Goal: Transaction & Acquisition: Purchase product/service

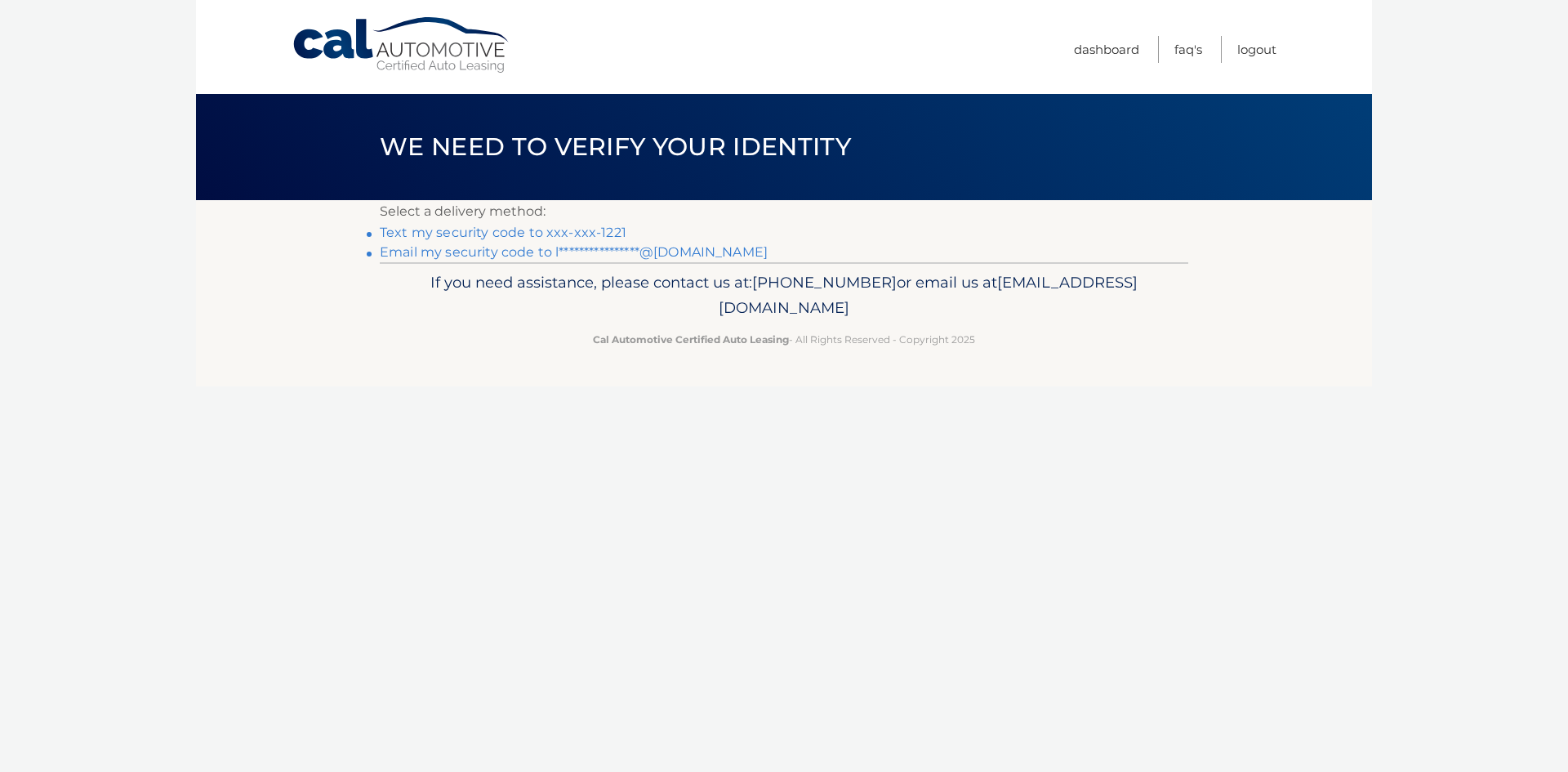
click at [596, 232] on link "Text my security code to xxx-xxx-1221" at bounding box center [502, 232] width 247 height 16
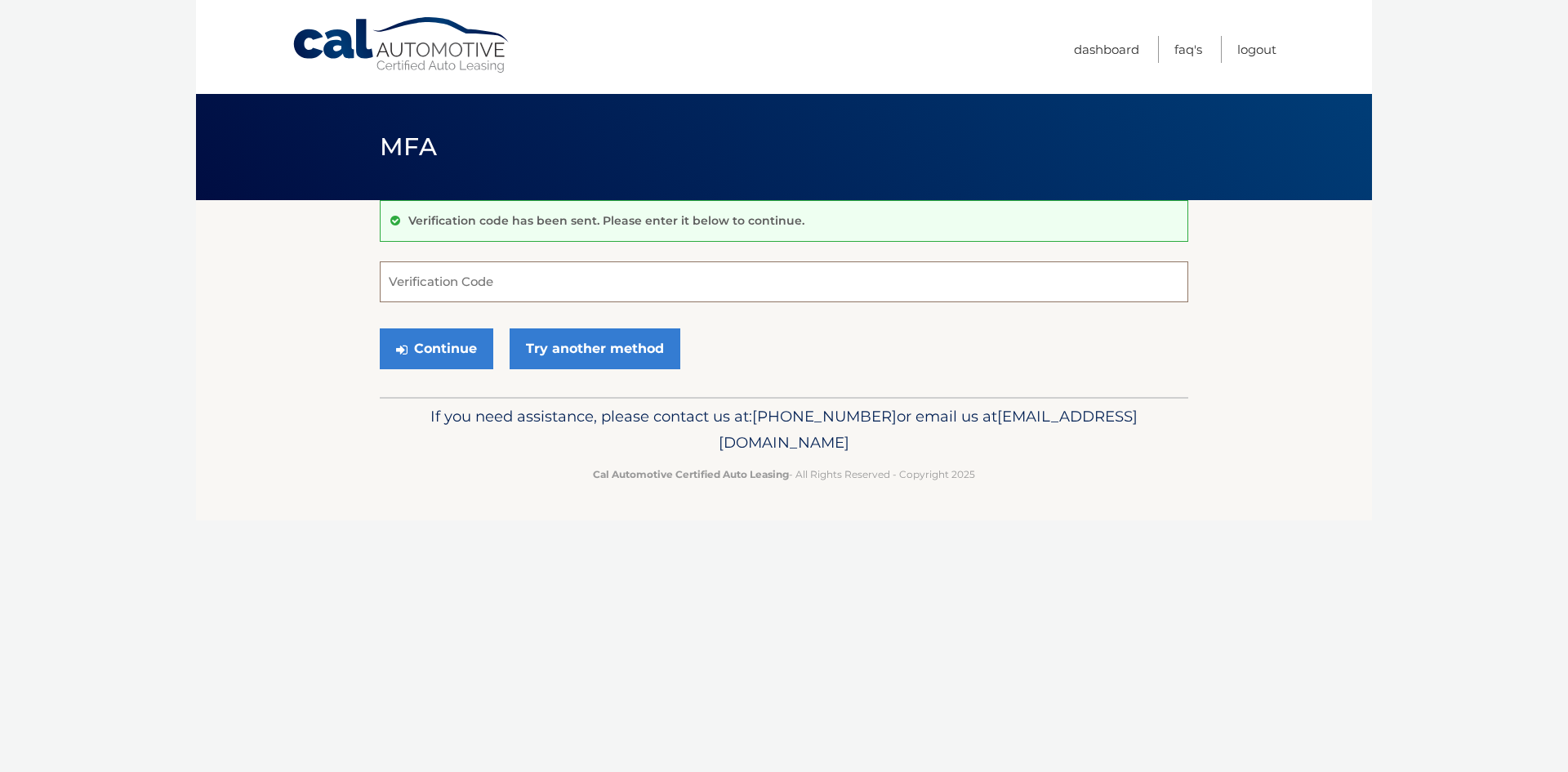
click at [538, 297] on input "Verification Code" at bounding box center [784, 282] width 809 height 41
type input "994707"
click at [461, 336] on button "Continue" at bounding box center [436, 348] width 114 height 41
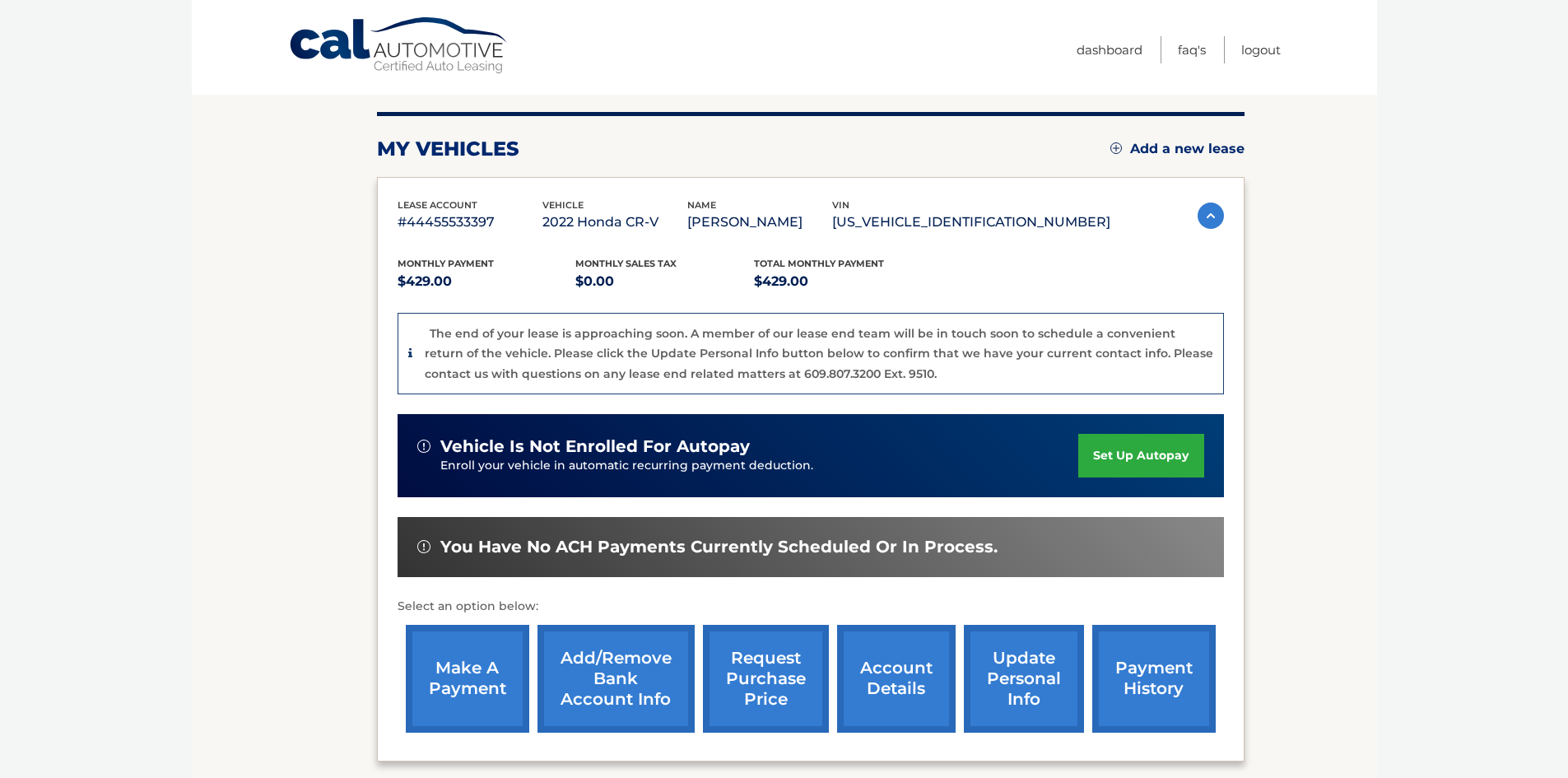
scroll to position [165, 0]
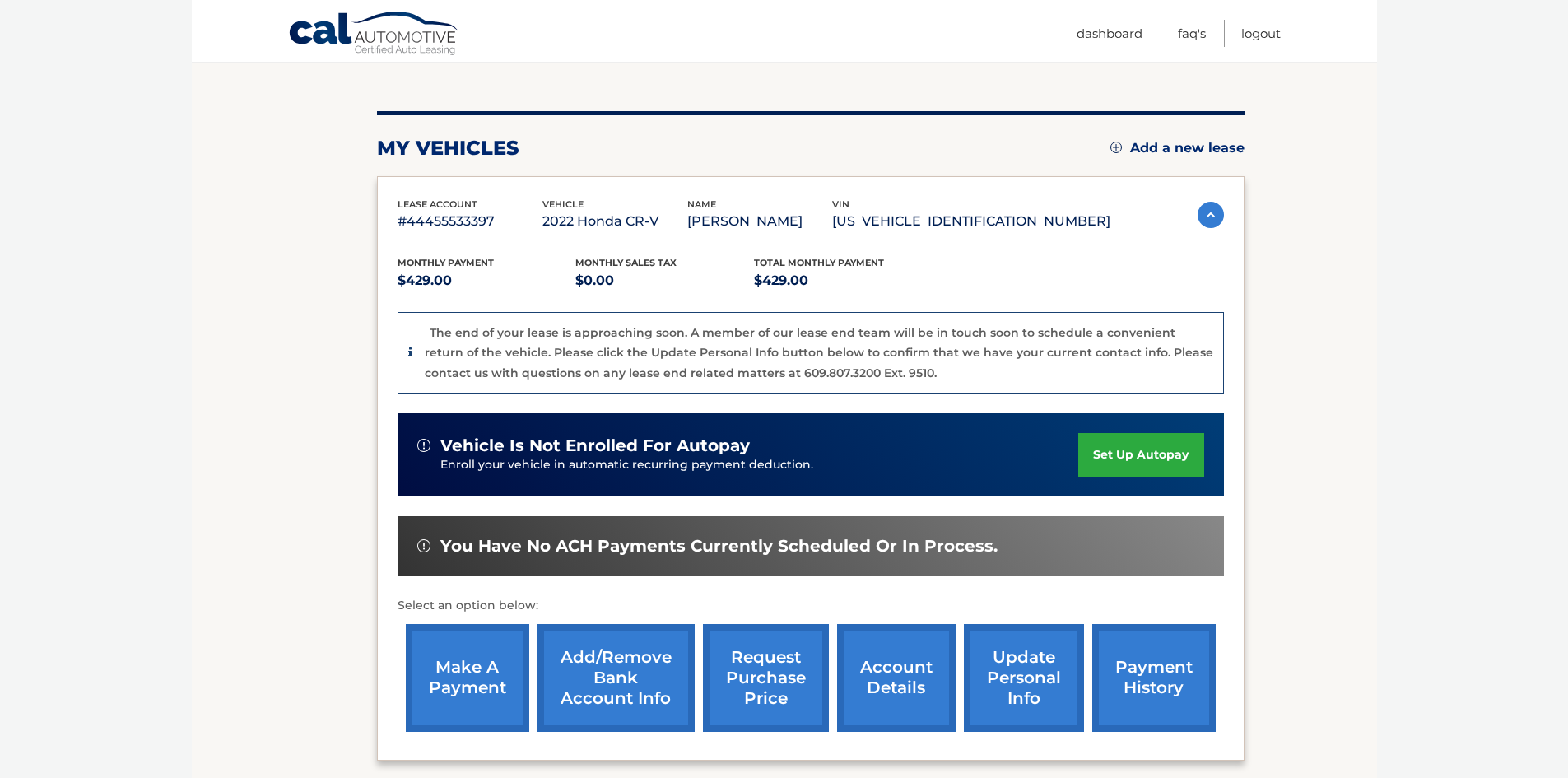
click at [489, 660] on link "make a payment" at bounding box center [468, 678] width 124 height 108
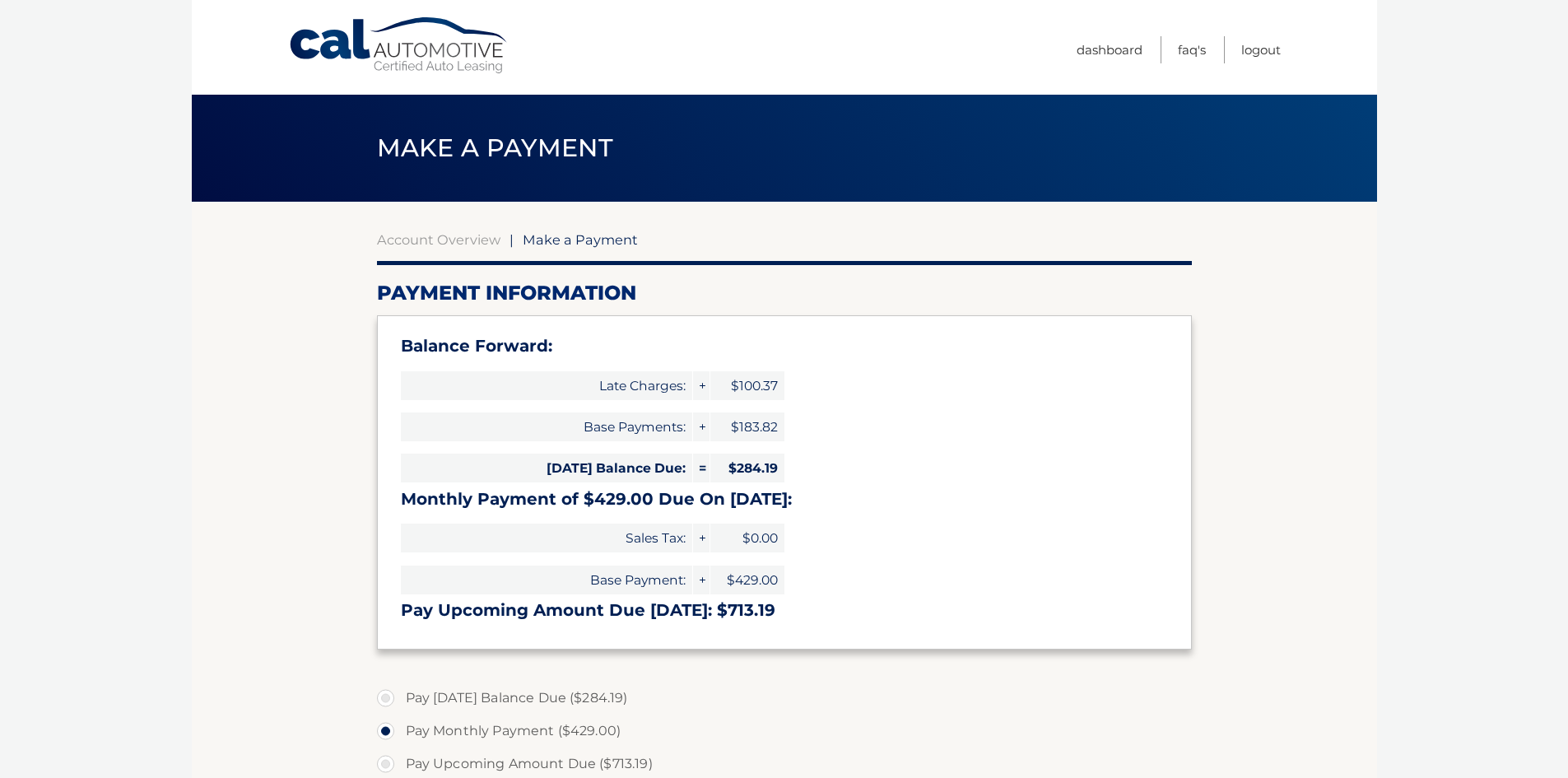
select select "OThhYjBjZWEtNThkNS00OTI4LWIyNDEtNzNhZDU3NGVlZTc0"
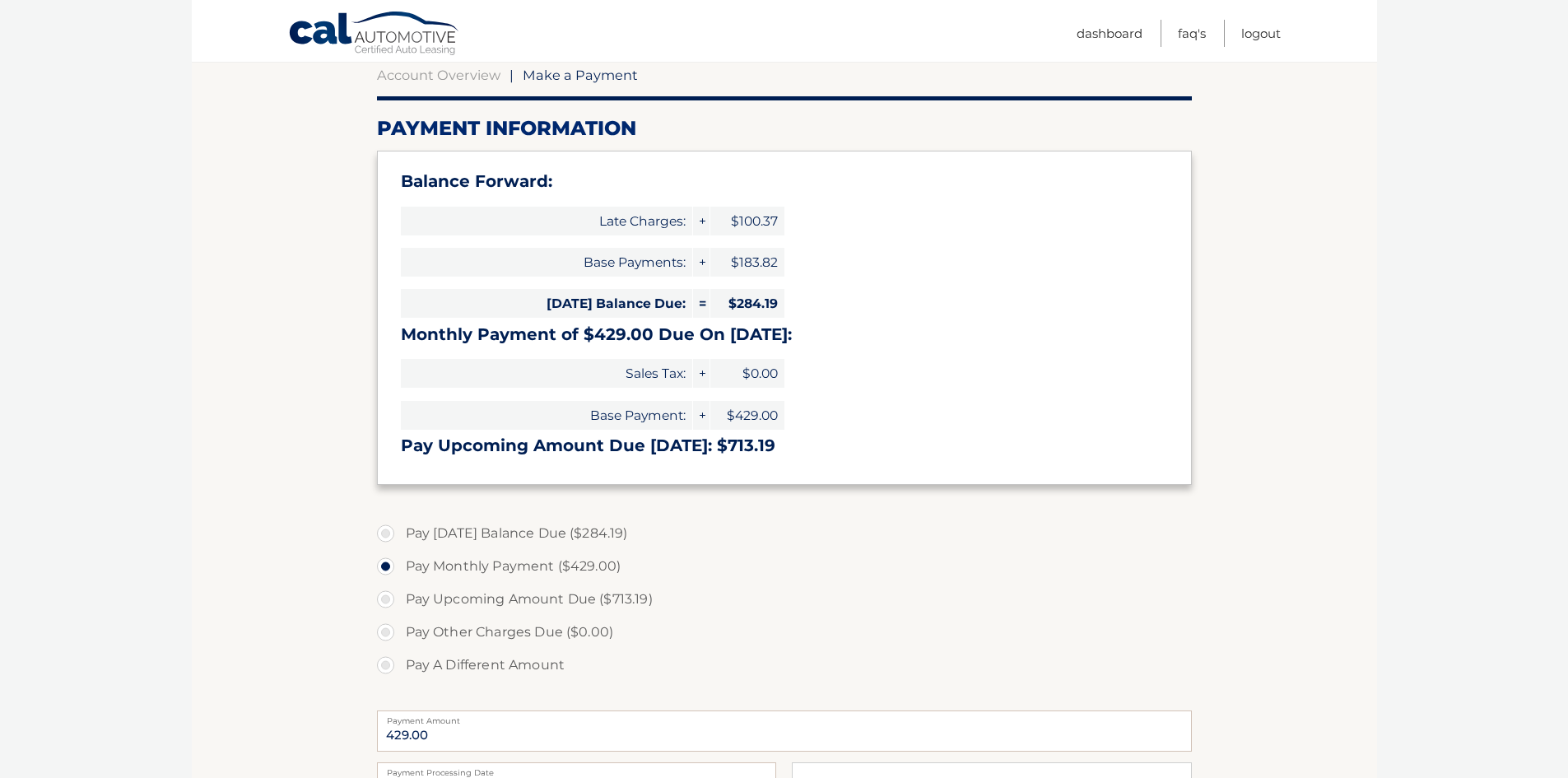
scroll to position [247, 0]
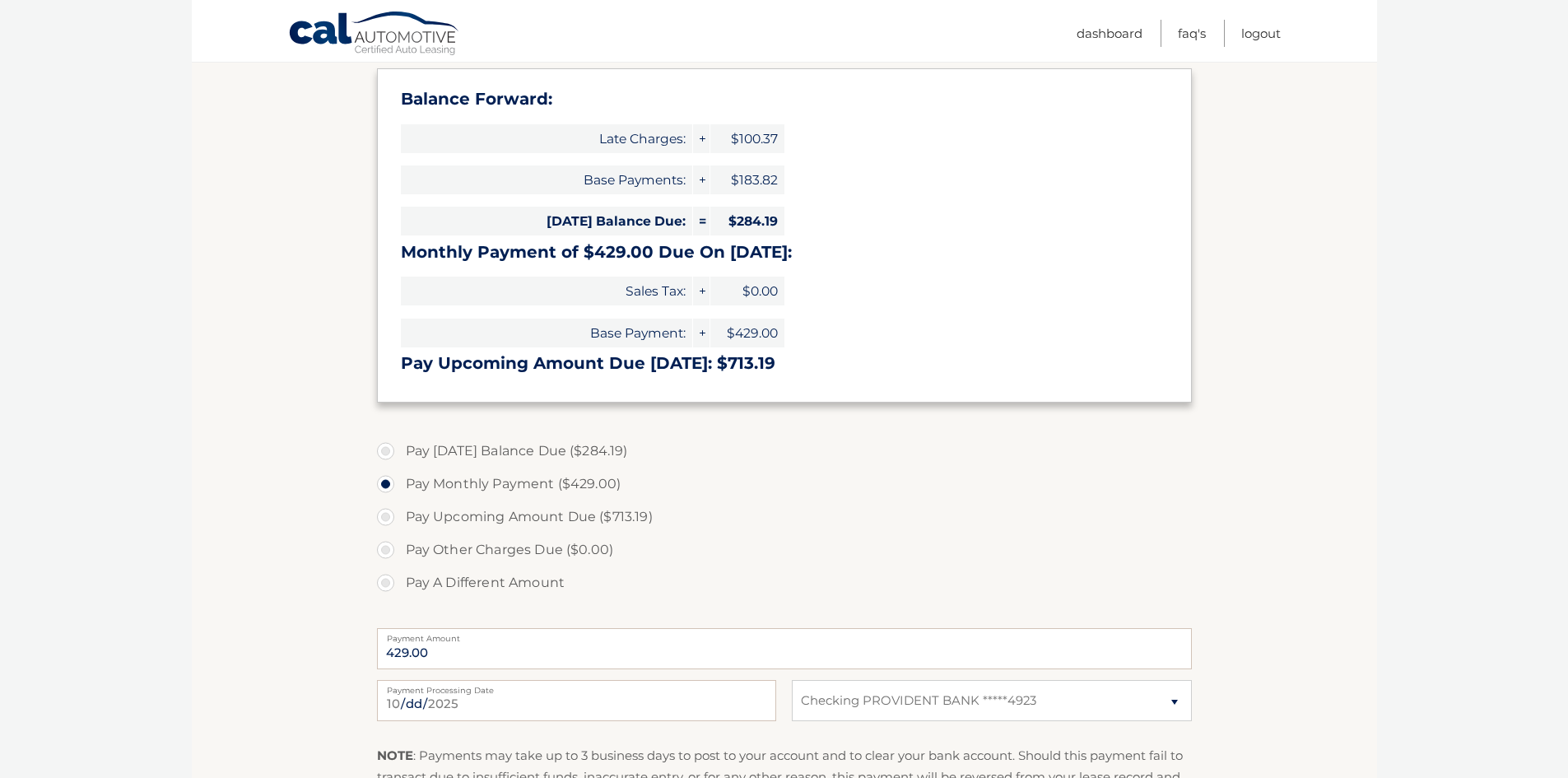
click at [395, 595] on label "Pay A Different Amount" at bounding box center [784, 583] width 815 height 33
click at [395, 593] on input "Pay A Different Amount" at bounding box center [392, 580] width 17 height 26
radio input "true"
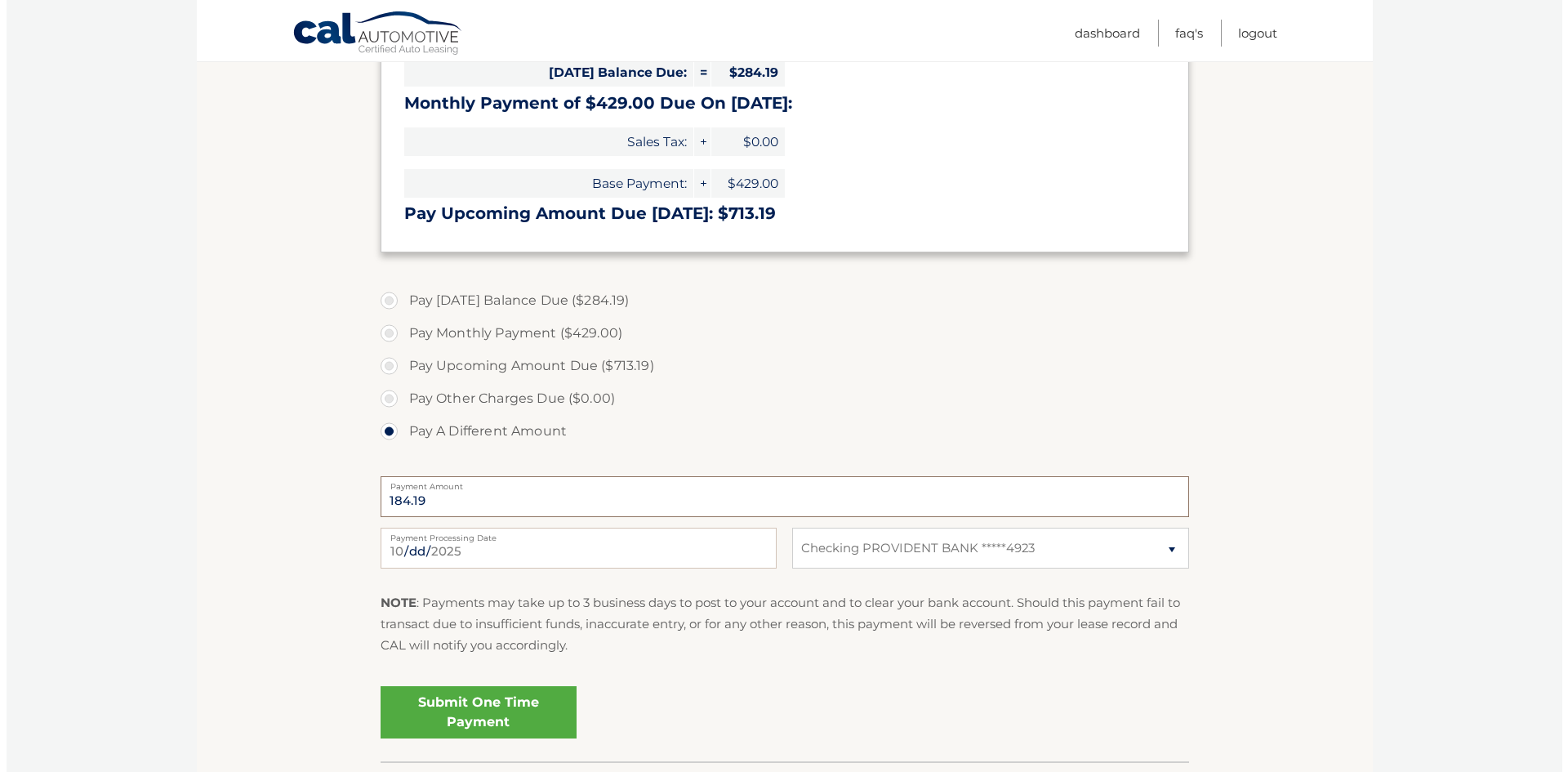
scroll to position [409, 0]
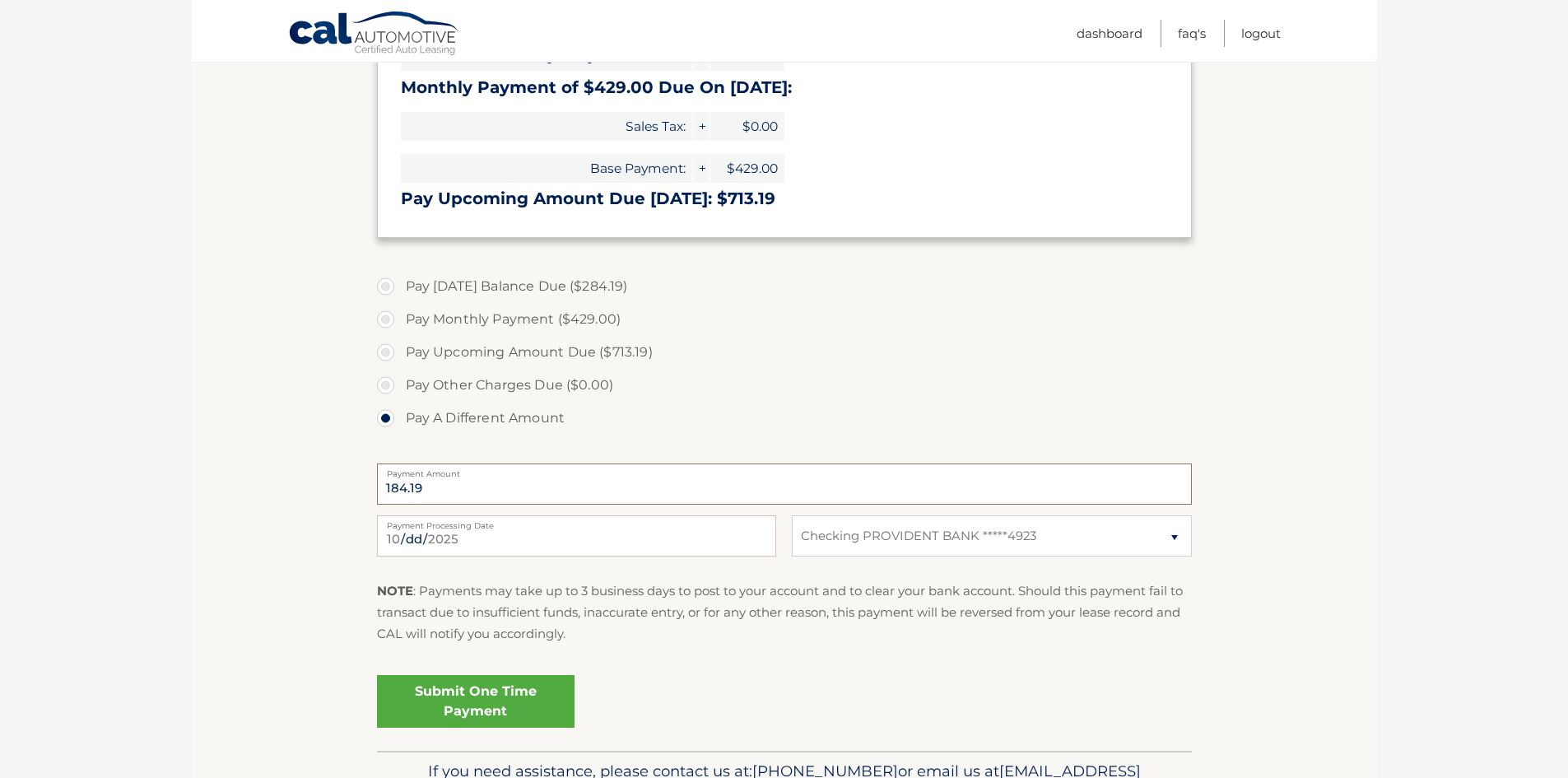
type input "184.19"
click at [515, 677] on link "Submit One Time Payment" at bounding box center [476, 701] width 198 height 53
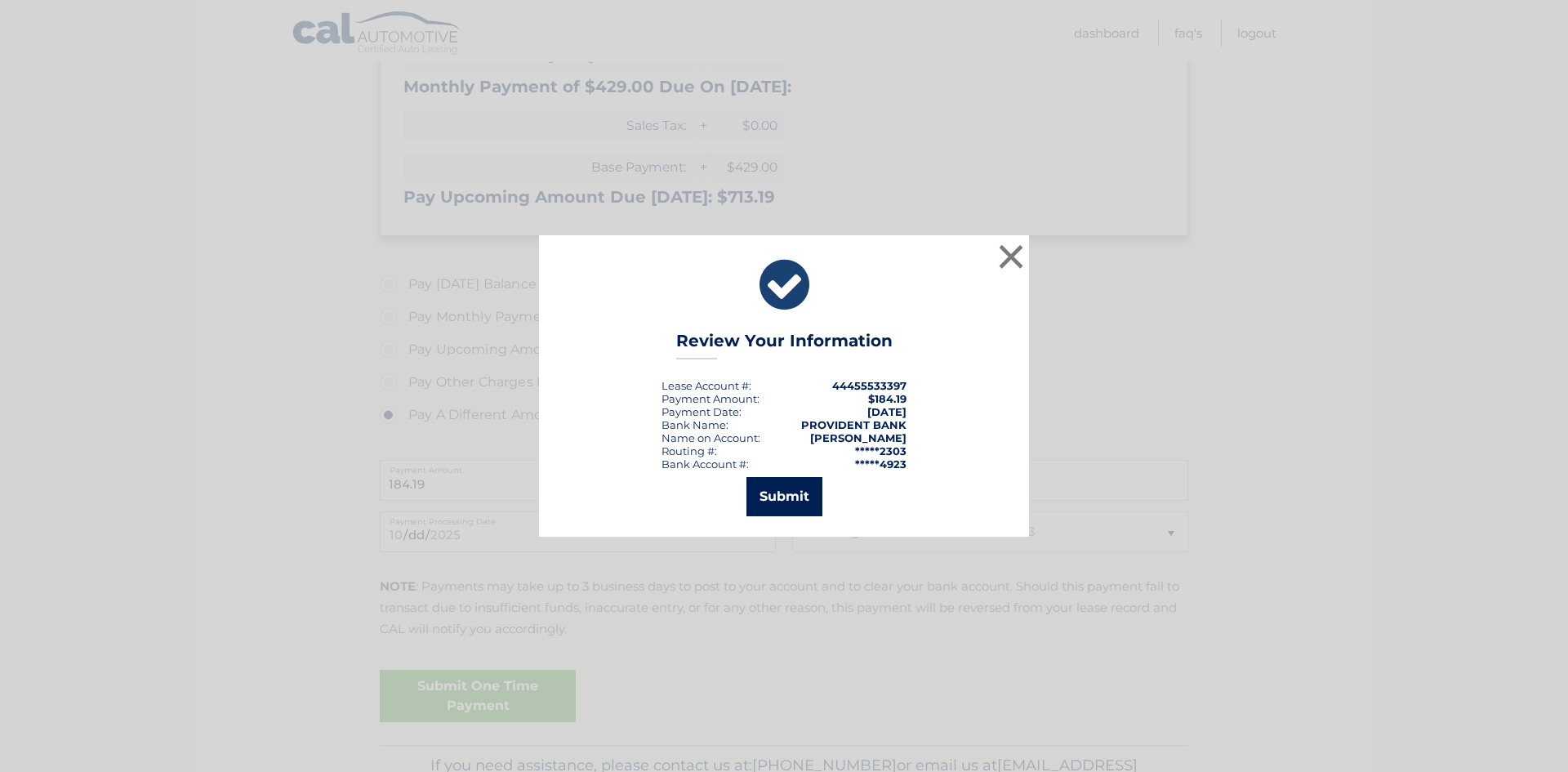
click at [777, 498] on button "Submit" at bounding box center [784, 496] width 76 height 39
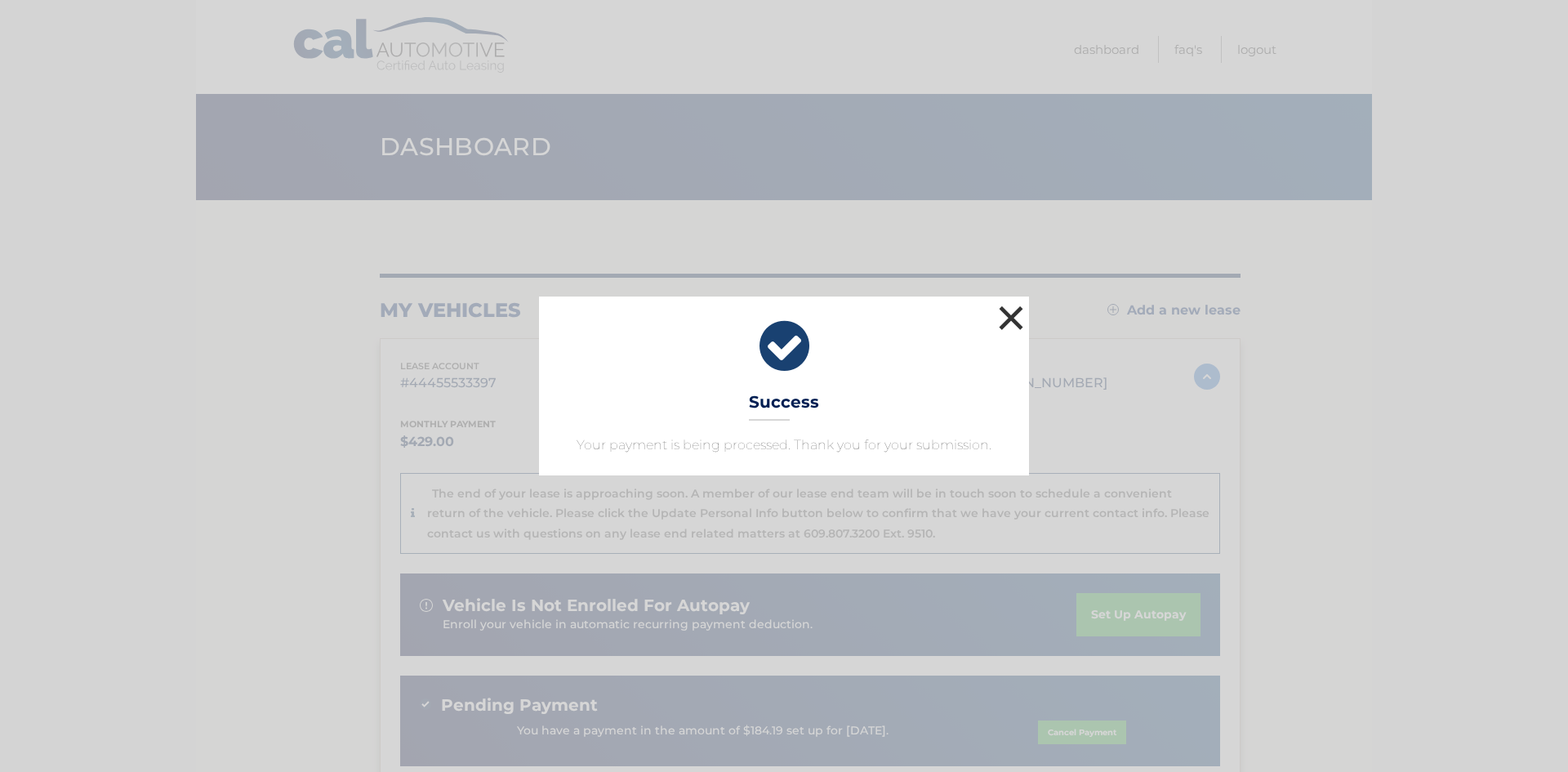
click at [1006, 324] on button "×" at bounding box center [1011, 317] width 32 height 32
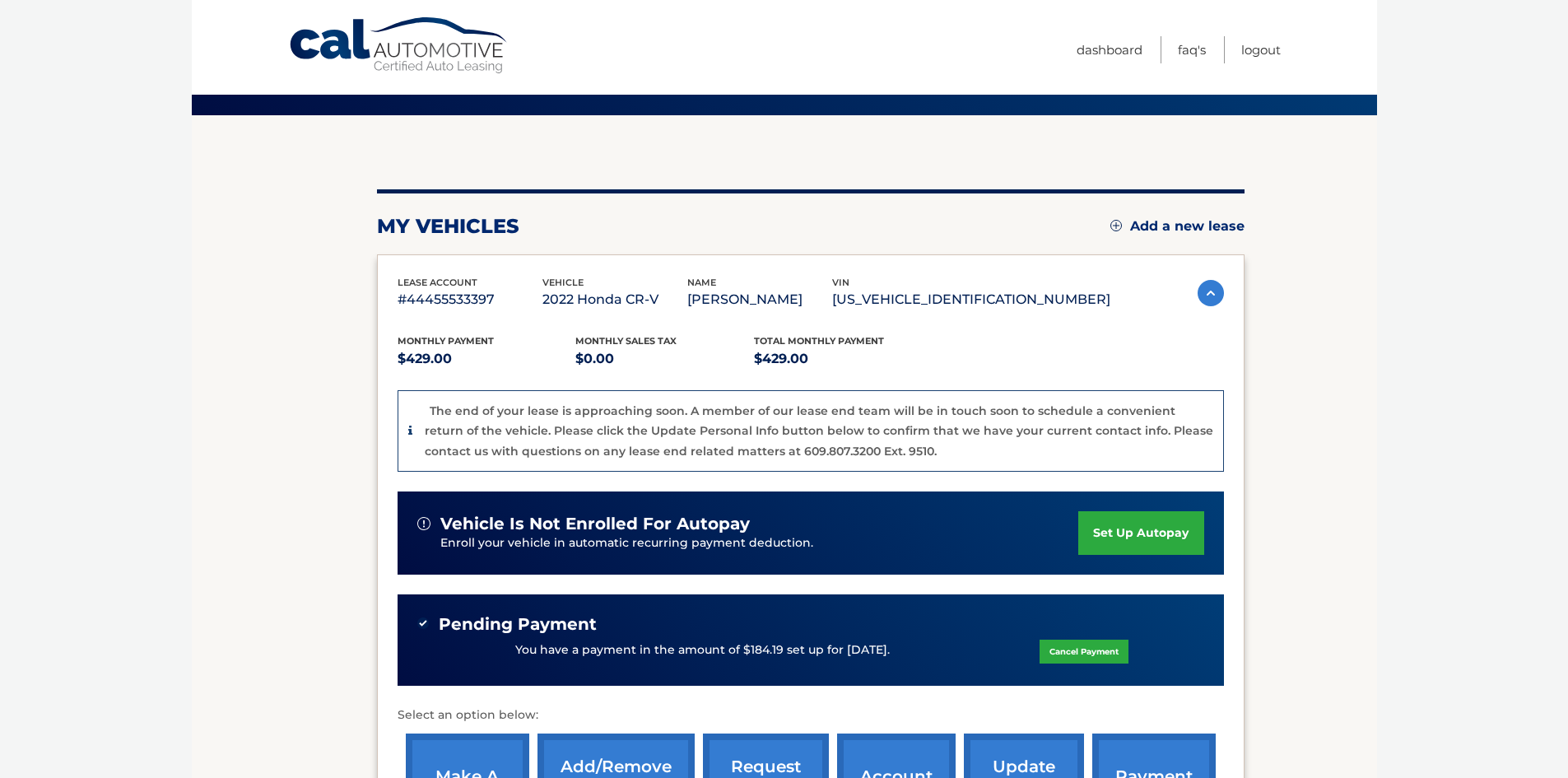
scroll to position [329, 0]
